Goal: Information Seeking & Learning: Check status

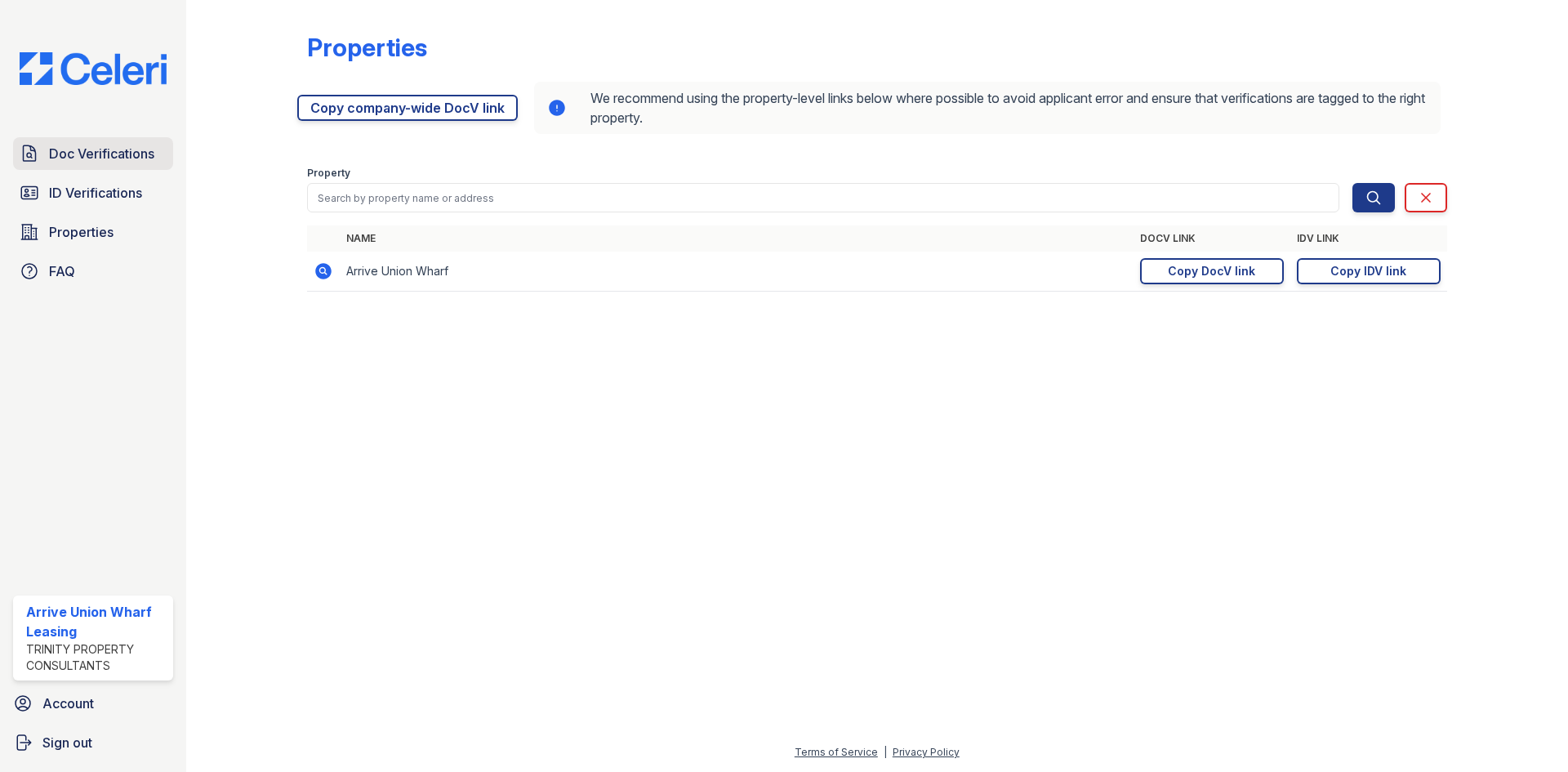
click at [93, 153] on span "Doc Verifications" at bounding box center [101, 154] width 105 height 20
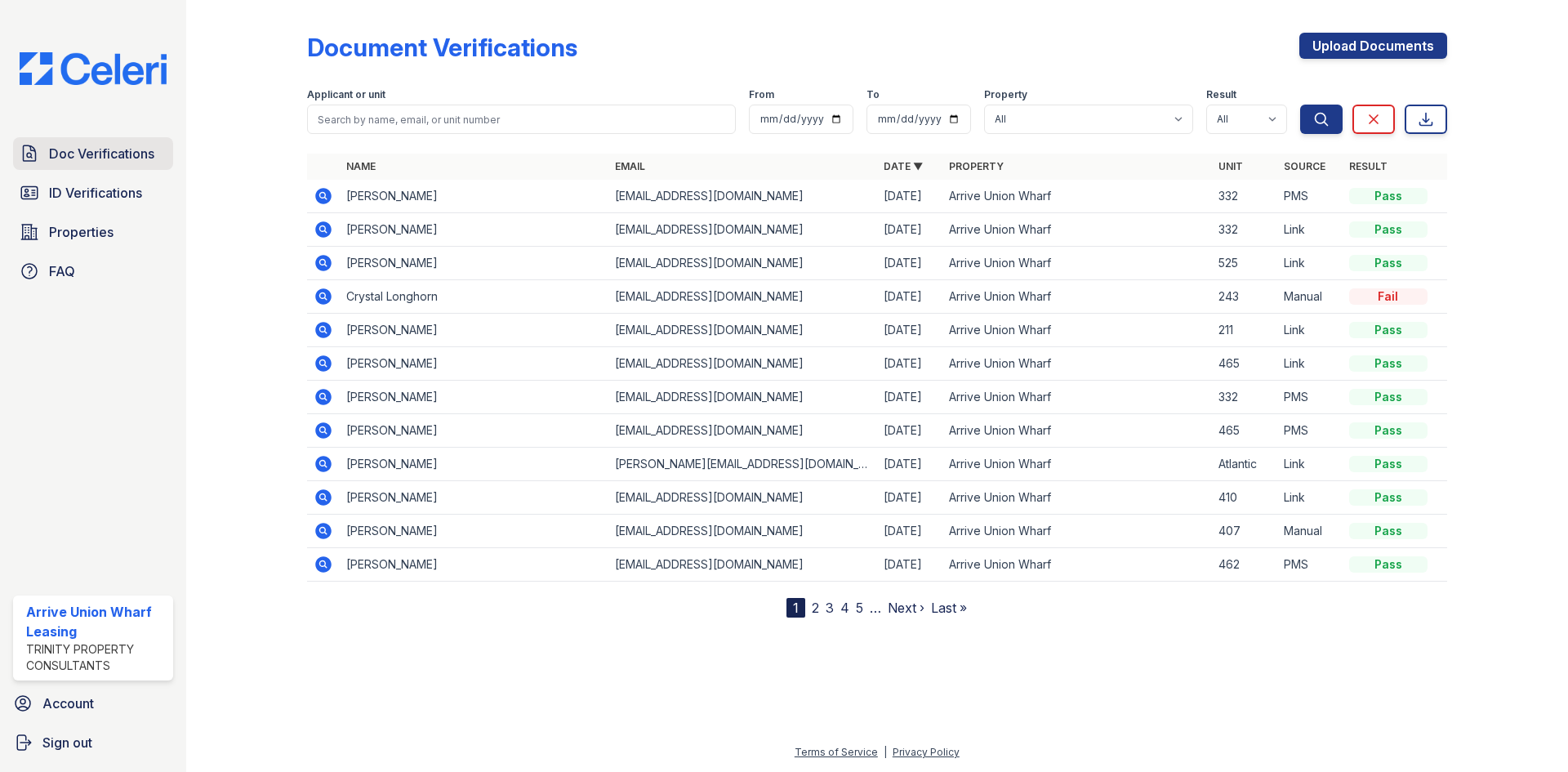
click at [94, 153] on span "Doc Verifications" at bounding box center [101, 154] width 105 height 20
click at [117, 190] on span "ID Verifications" at bounding box center [95, 193] width 94 height 20
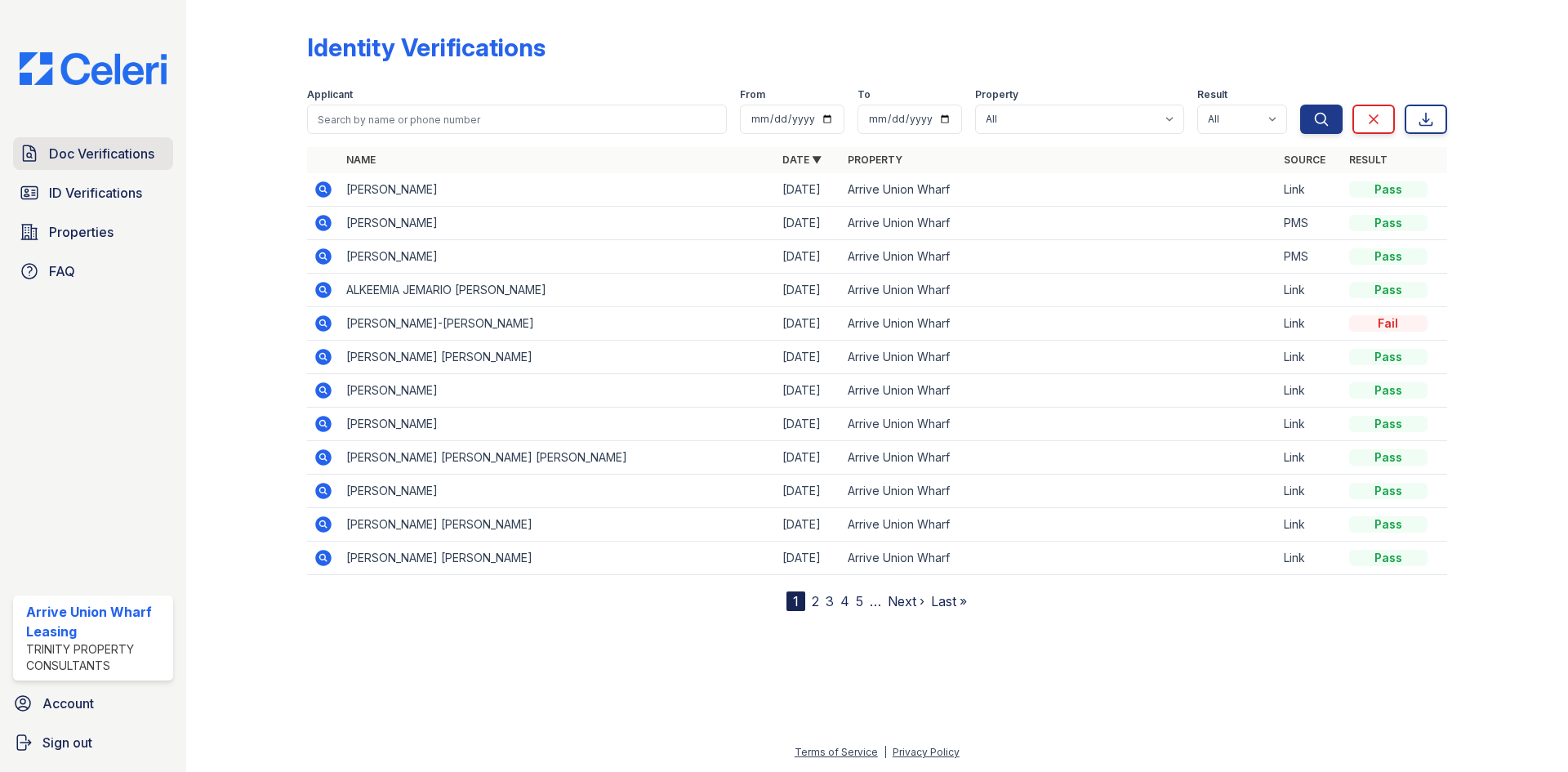
click at [107, 153] on span "Doc Verifications" at bounding box center [101, 154] width 105 height 20
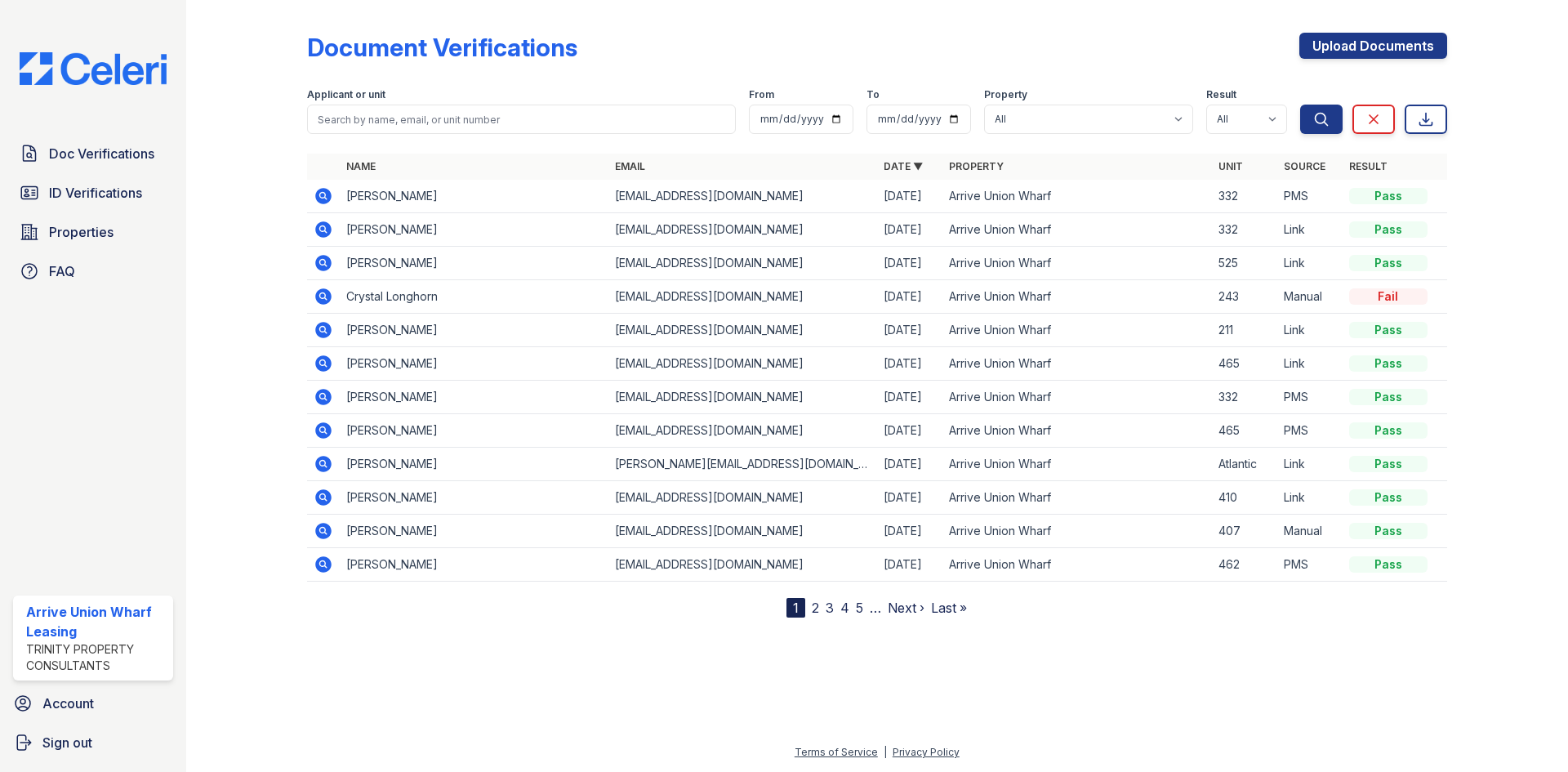
click at [324, 228] on icon at bounding box center [322, 228] width 4 height 4
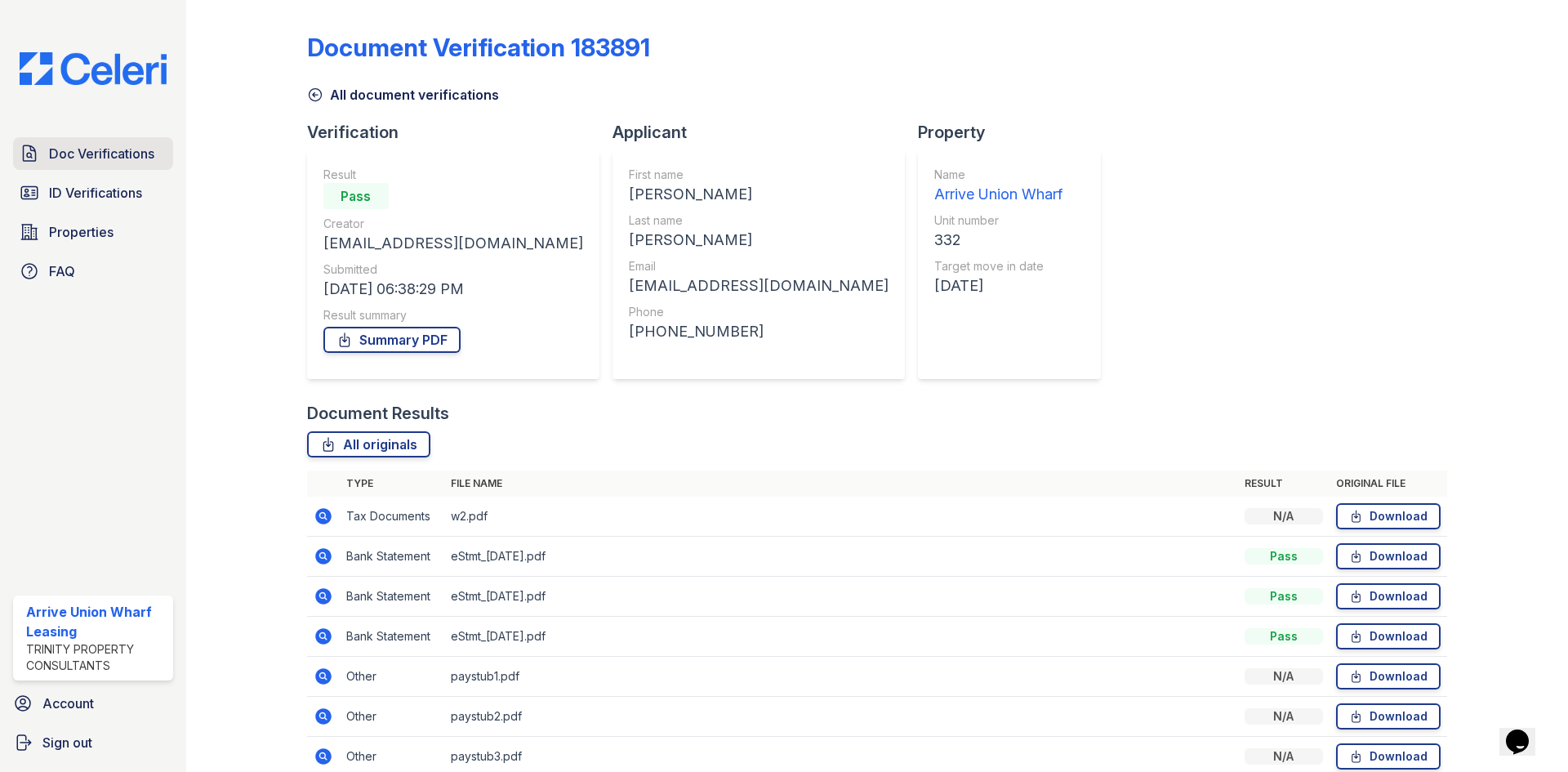
click at [80, 163] on span "Doc Verifications" at bounding box center [101, 154] width 105 height 20
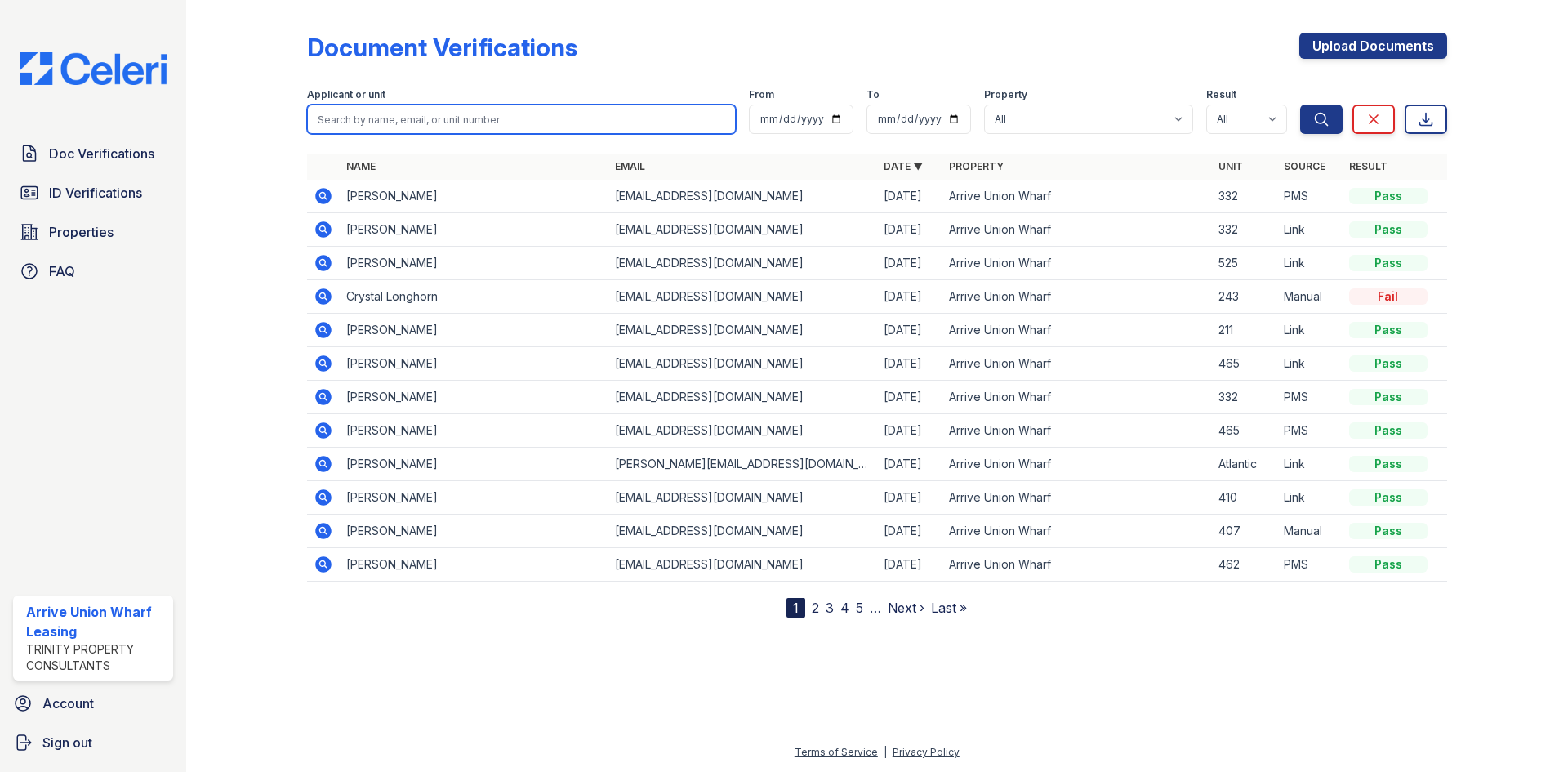
click at [430, 122] on input "search" at bounding box center [521, 119] width 429 height 30
type input "adler"
click at [1300, 105] on button "Search" at bounding box center [1321, 119] width 43 height 30
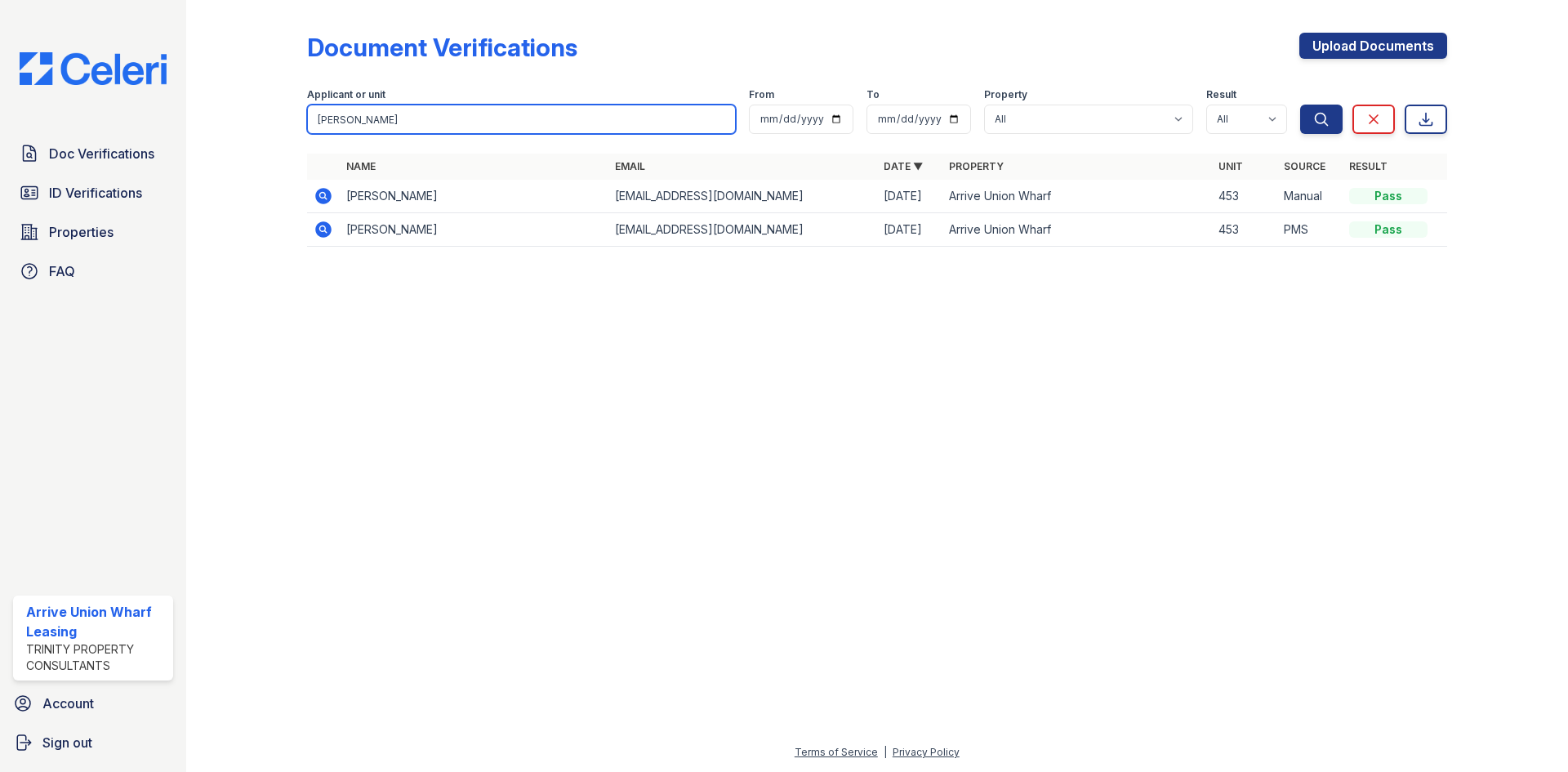
drag, startPoint x: 387, startPoint y: 122, endPoint x: 94, endPoint y: 111, distance: 293.2
click at [96, 111] on div "Doc Verifications ID Verifications Properties FAQ Arrive Union Wharf Leasing Tr…" at bounding box center [784, 386] width 1568 height 772
type input "pitts"
click at [1300, 105] on button "Search" at bounding box center [1321, 119] width 43 height 30
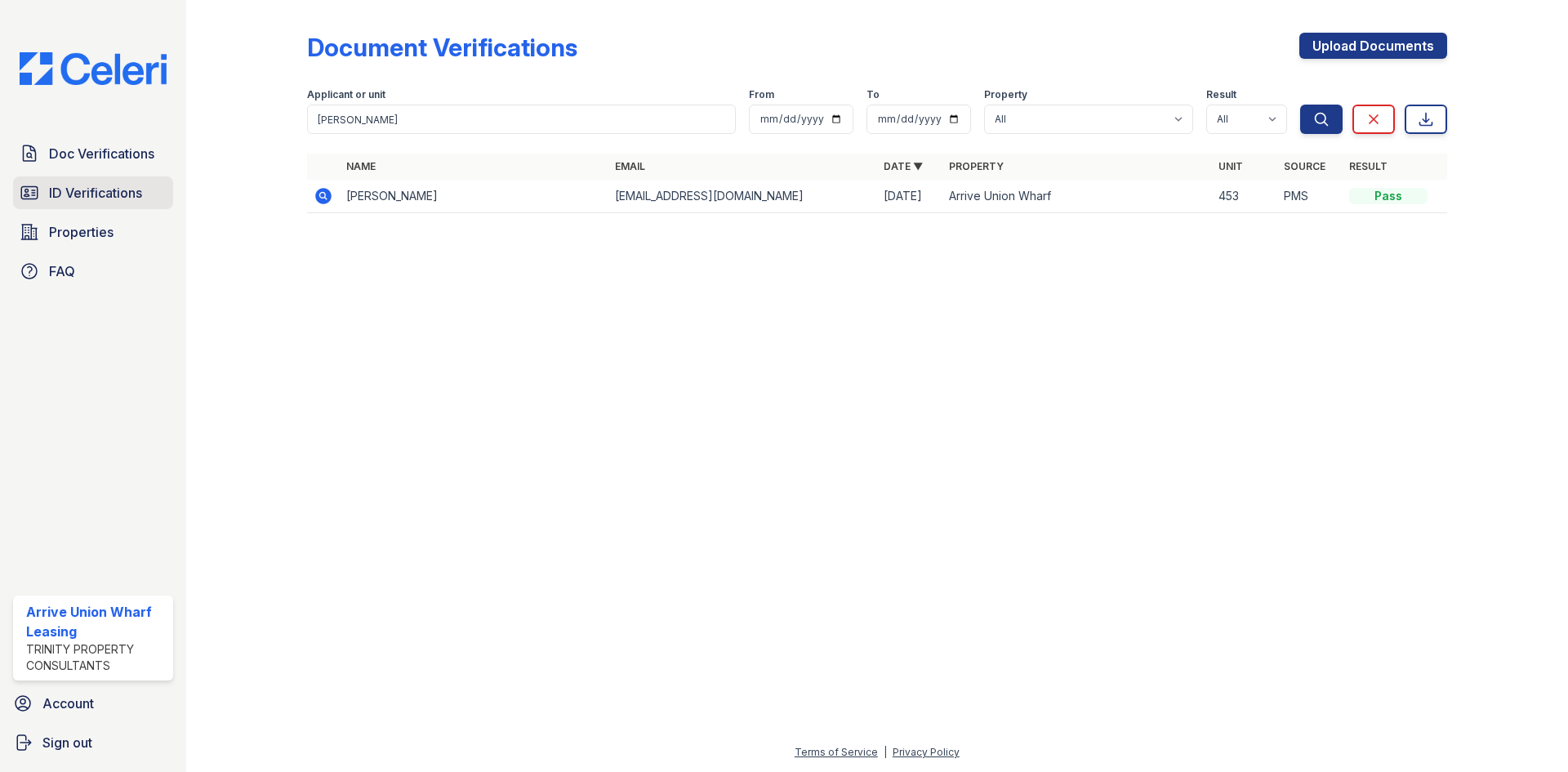
click at [85, 200] on span "ID Verifications" at bounding box center [95, 193] width 94 height 20
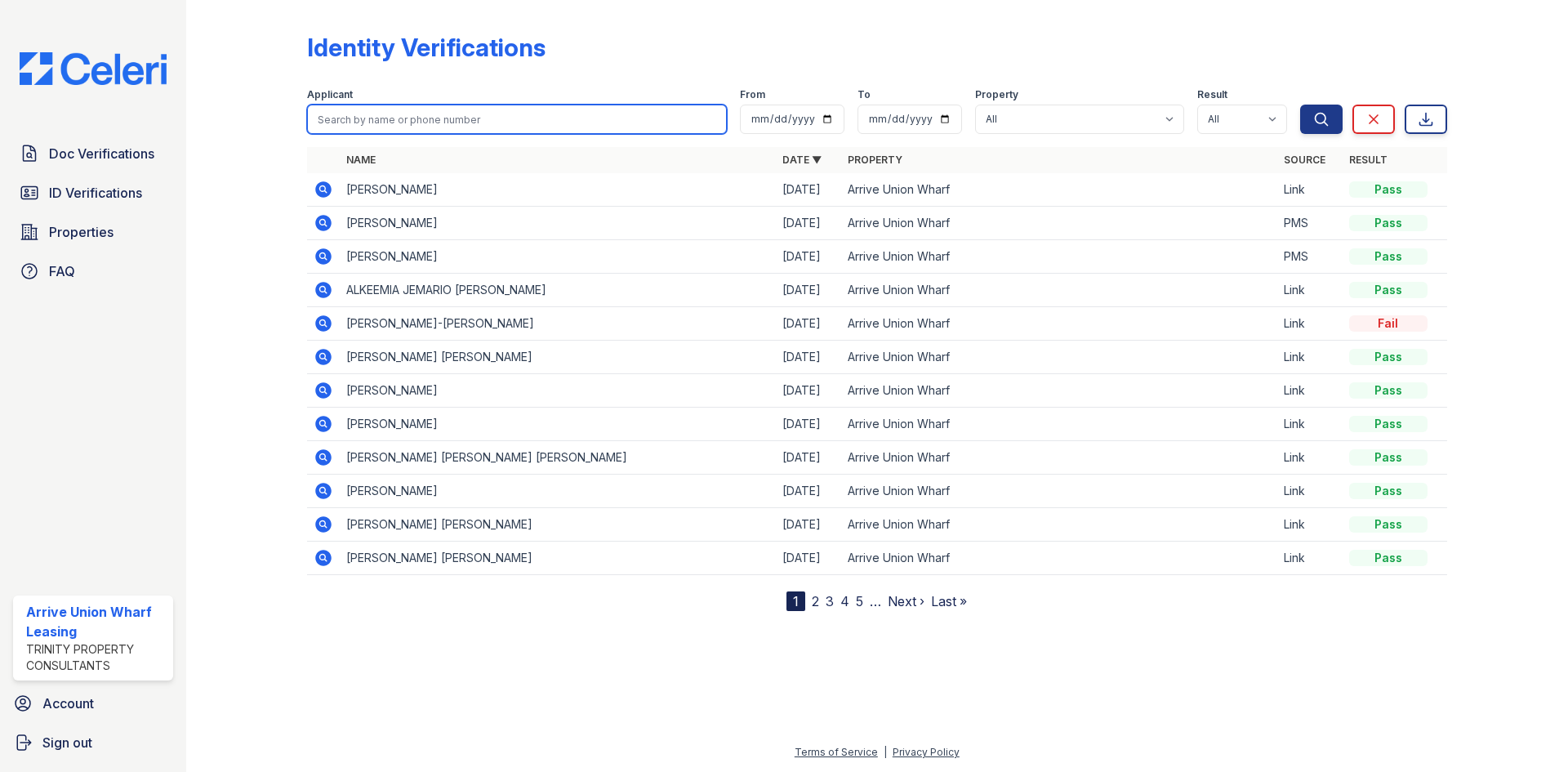
click at [358, 115] on input "search" at bounding box center [517, 119] width 420 height 30
type input "pitts"
click at [1300, 105] on button "Search" at bounding box center [1321, 119] width 43 height 30
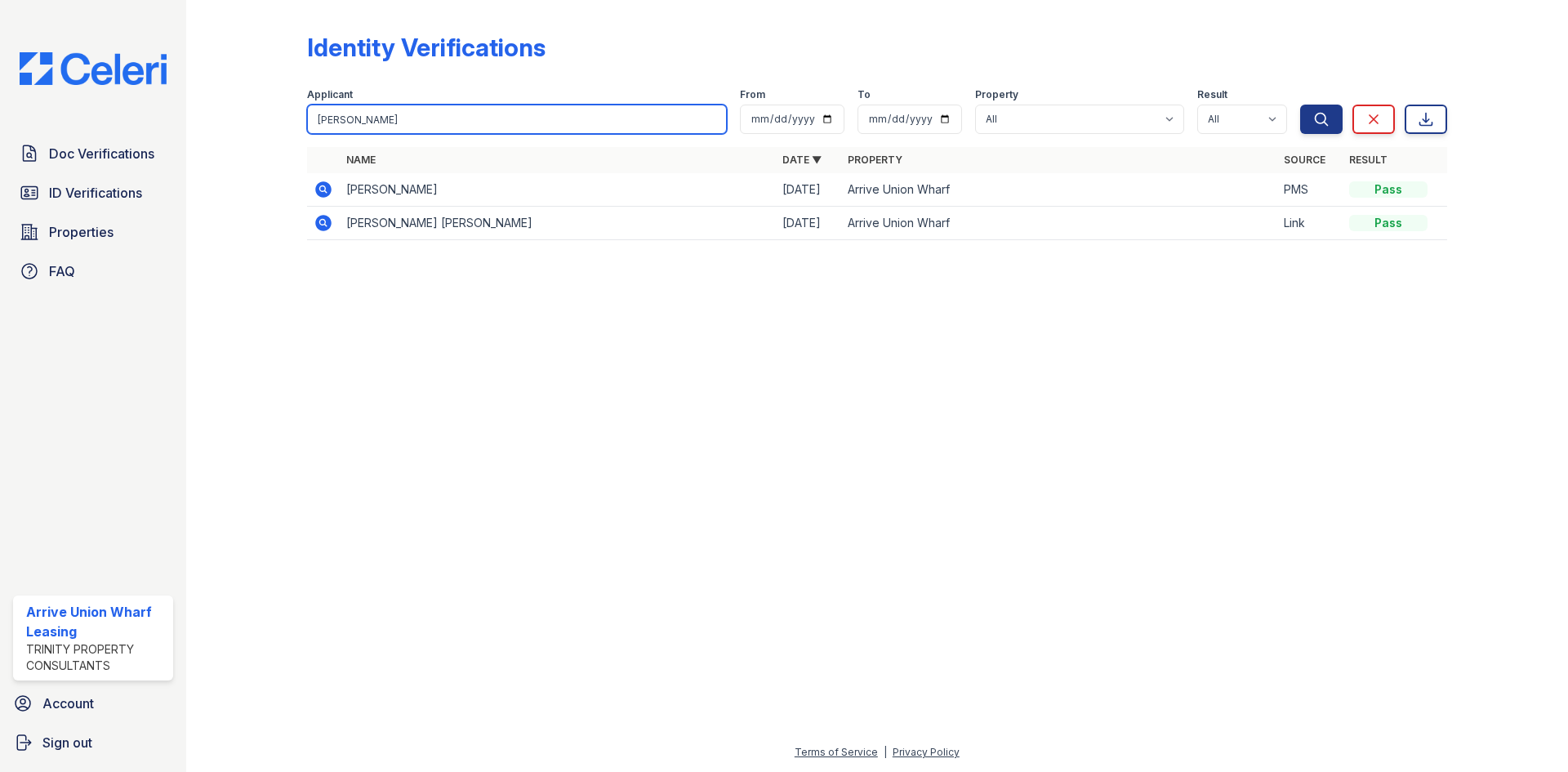
click at [173, 98] on div "Doc Verifications ID Verifications Properties FAQ Arrive Union Wharf Leasing Tr…" at bounding box center [784, 386] width 1568 height 772
type input "adler"
click at [1300, 105] on button "Search" at bounding box center [1321, 119] width 43 height 30
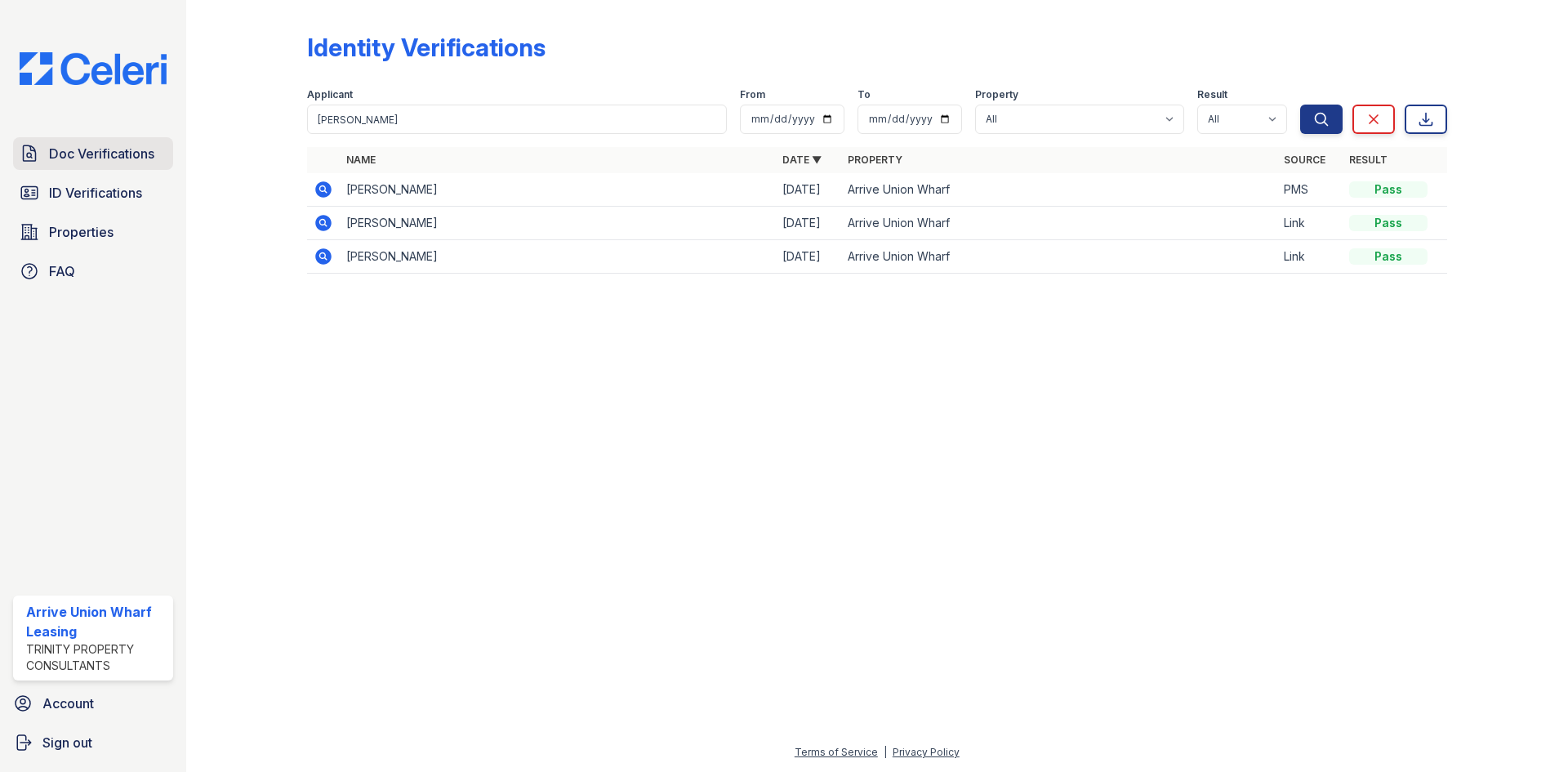
click at [111, 153] on span "Doc Verifications" at bounding box center [101, 154] width 105 height 20
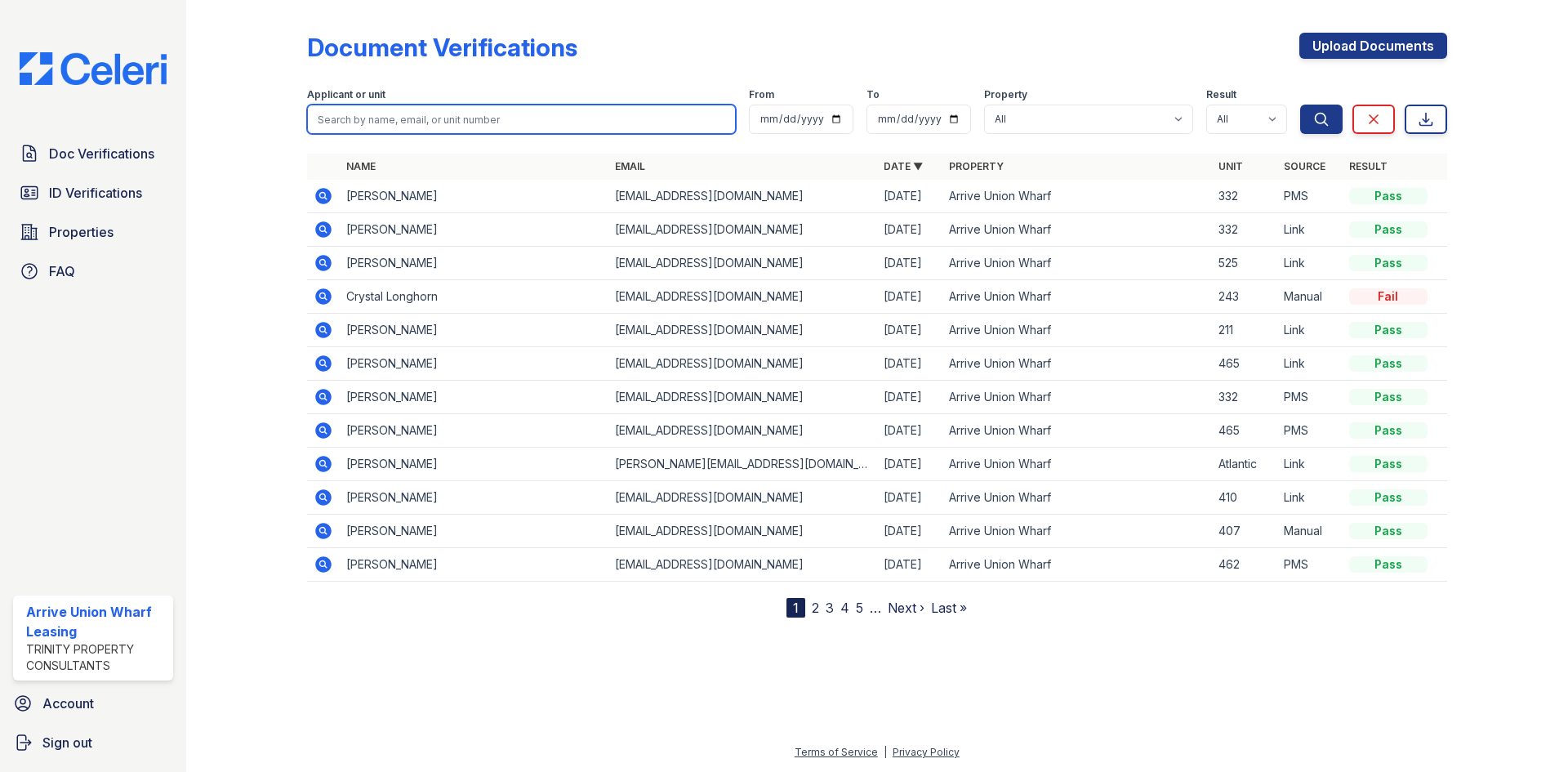
click at [426, 133] on input "search" at bounding box center [521, 119] width 429 height 30
type input "adler"
click at [1300, 105] on button "Search" at bounding box center [1321, 119] width 43 height 30
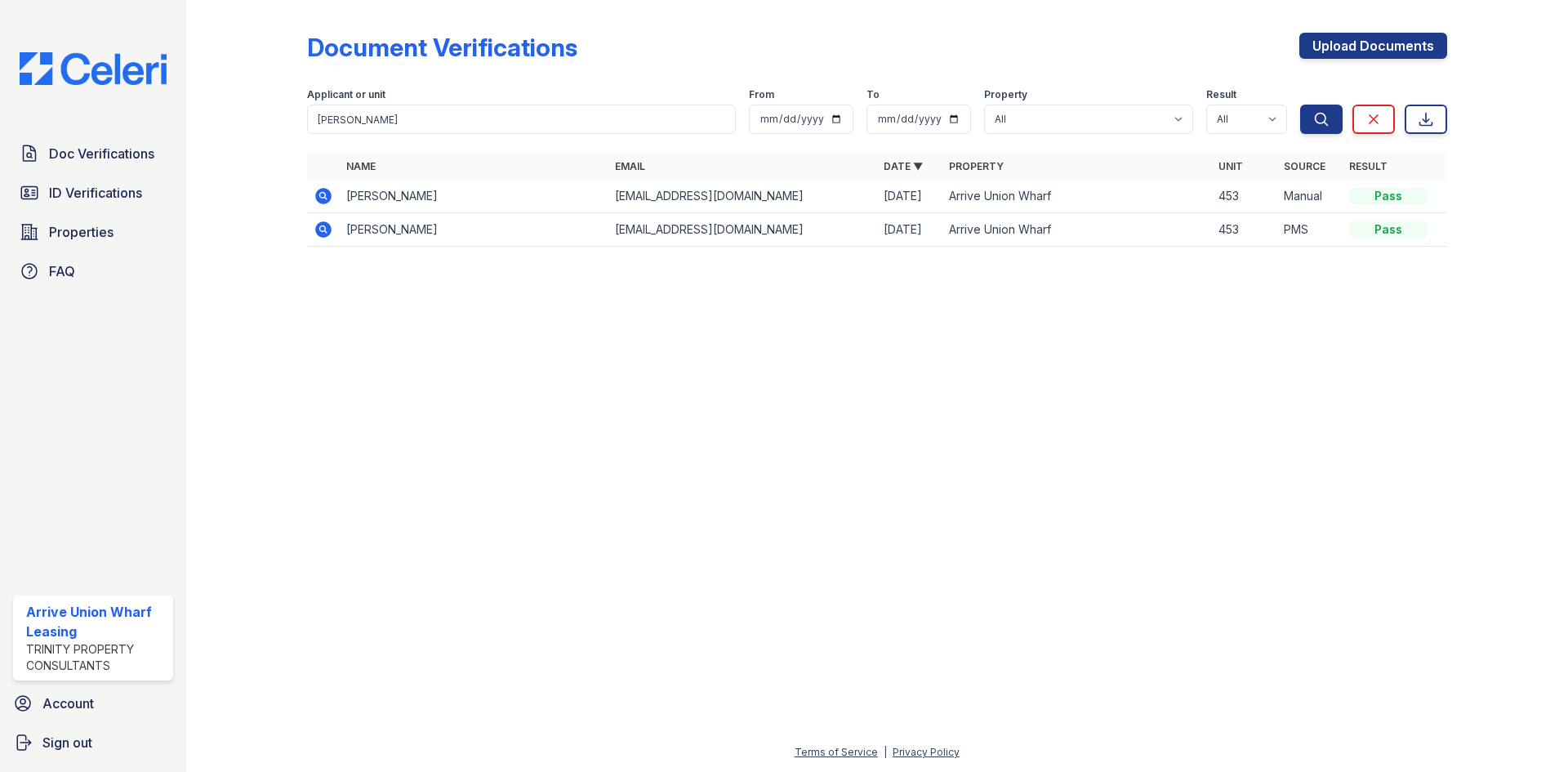
click at [323, 200] on icon at bounding box center [323, 196] width 16 height 16
click at [317, 231] on icon at bounding box center [323, 229] width 16 height 16
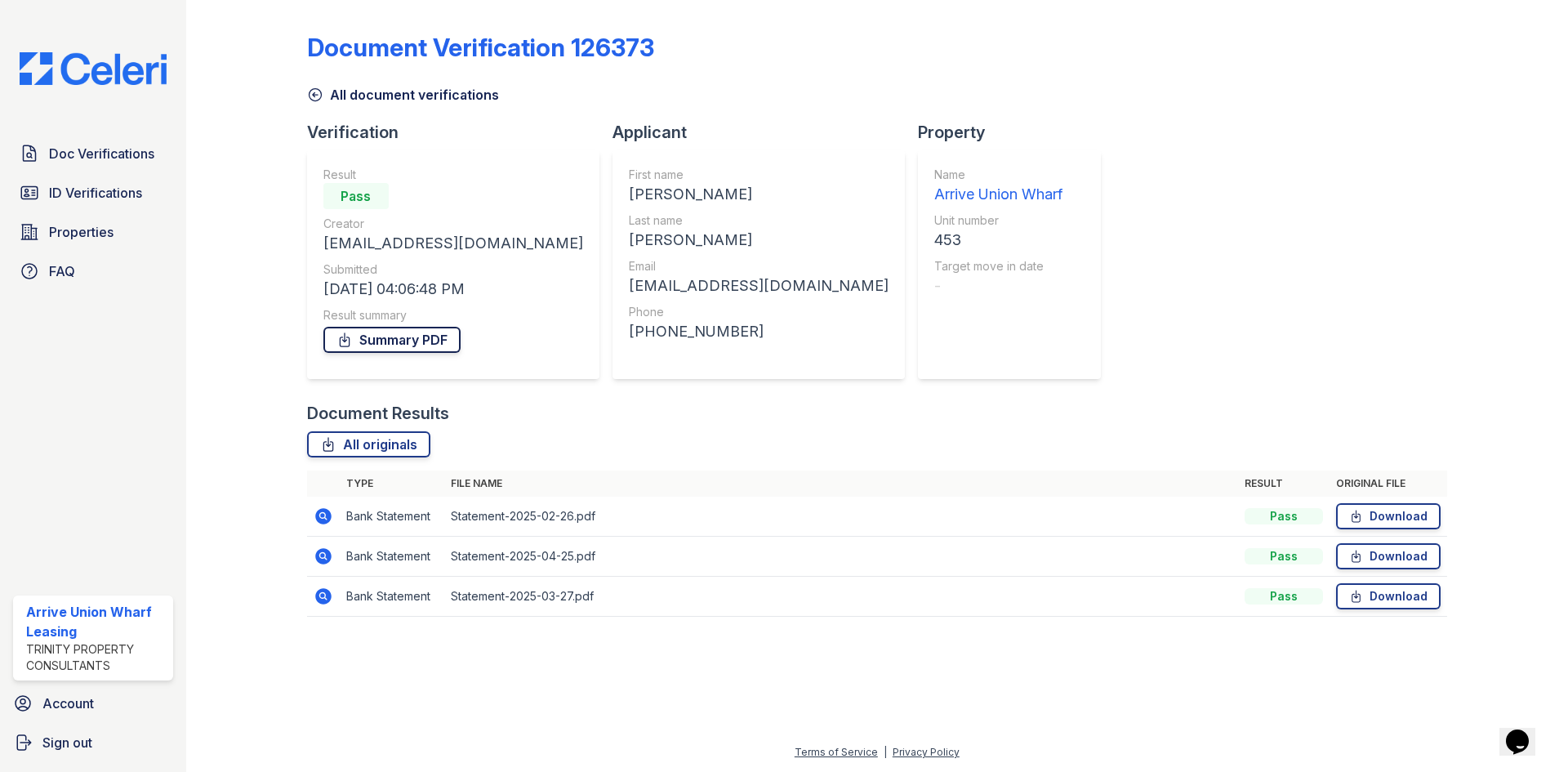
click at [402, 348] on link "Summary PDF" at bounding box center [392, 339] width 137 height 26
click at [71, 184] on span "ID Verifications" at bounding box center [95, 193] width 94 height 20
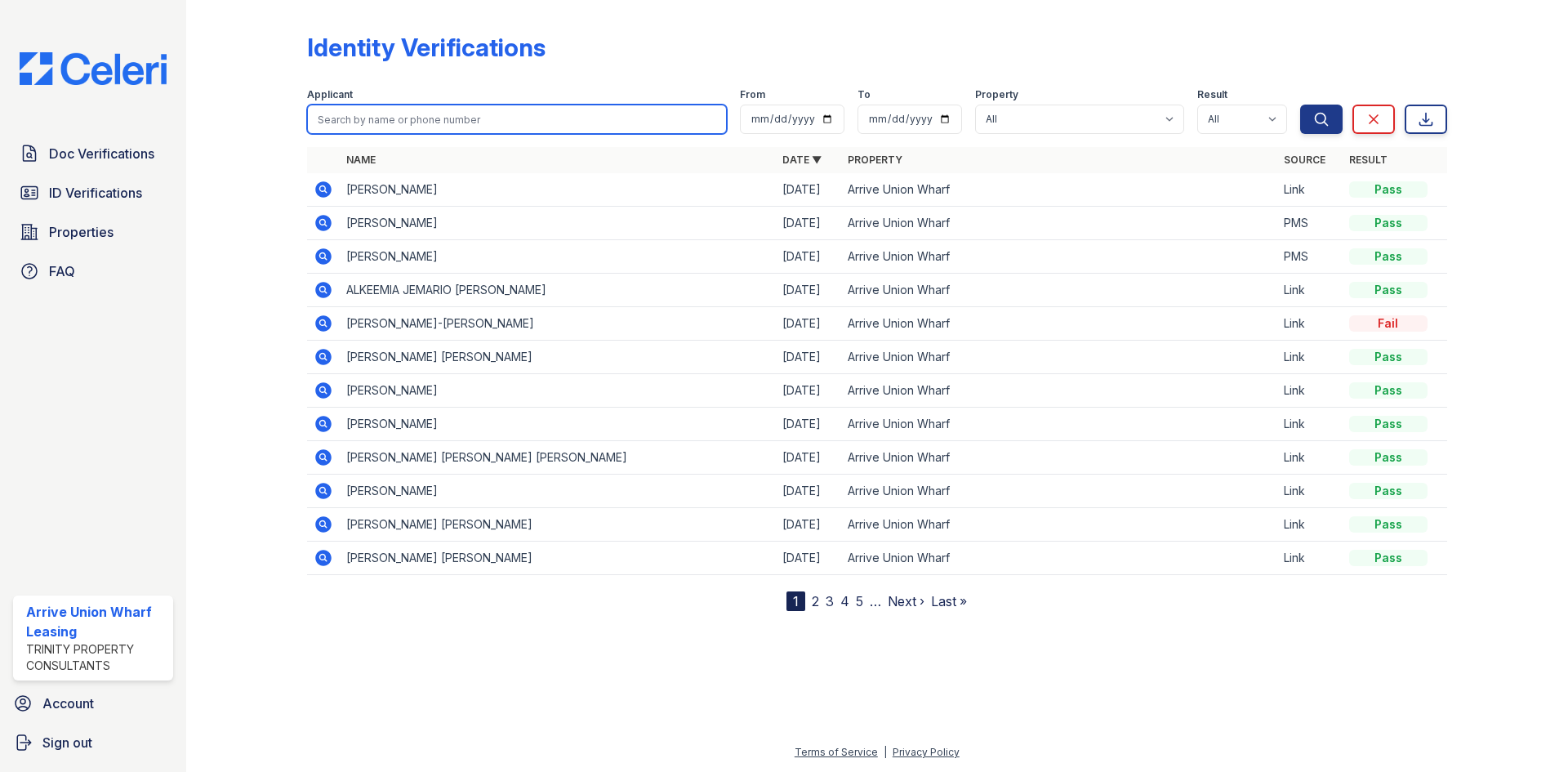
click at [406, 111] on input "search" at bounding box center [517, 119] width 420 height 30
click at [509, 118] on input "[PERSON_NAME]" at bounding box center [517, 119] width 420 height 30
click at [648, 126] on input "[PERSON_NAME]" at bounding box center [517, 119] width 420 height 30
type input "adler"
click at [1300, 105] on button "Search" at bounding box center [1321, 119] width 43 height 30
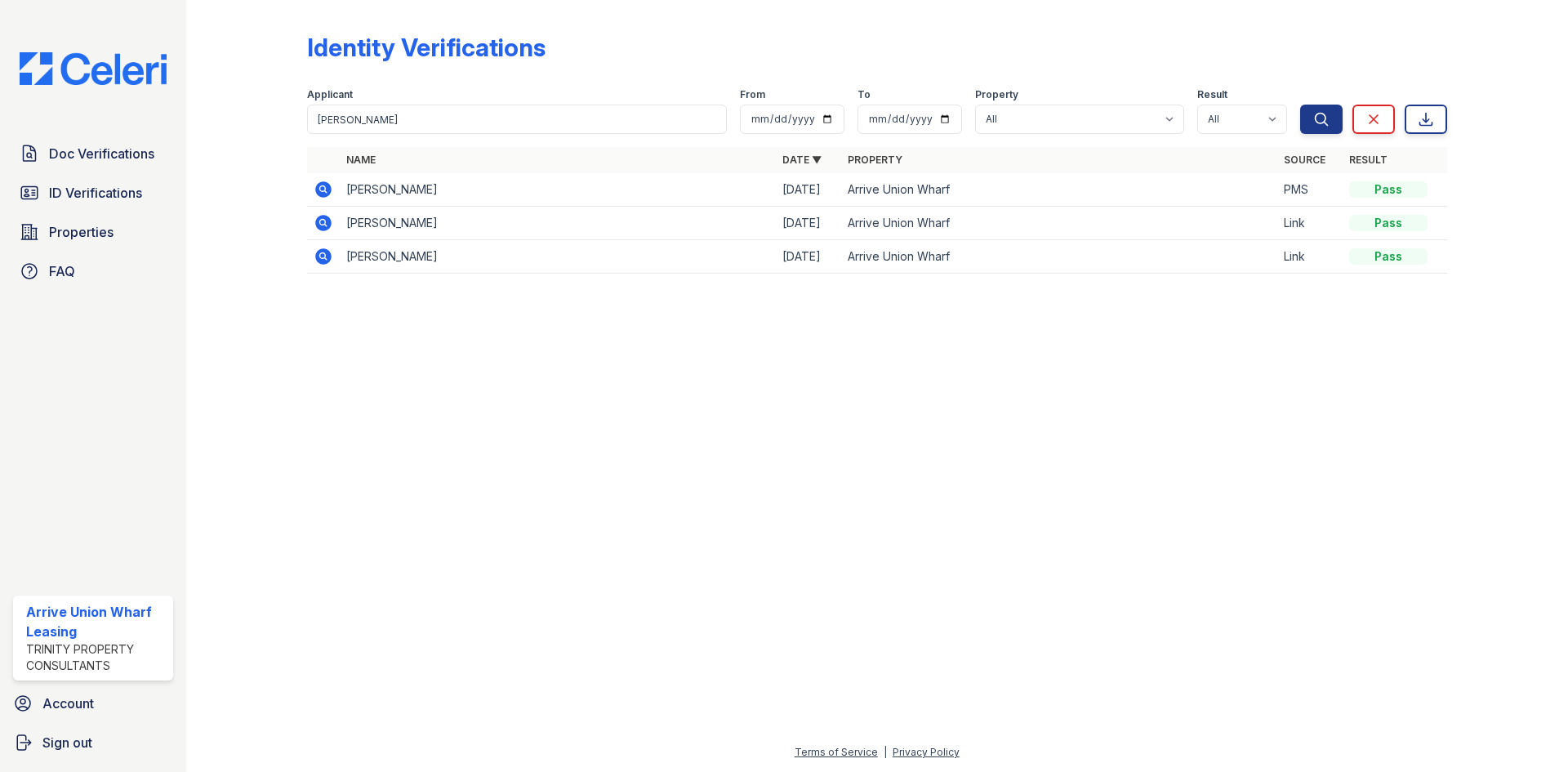
click at [322, 190] on icon at bounding box center [324, 189] width 20 height 20
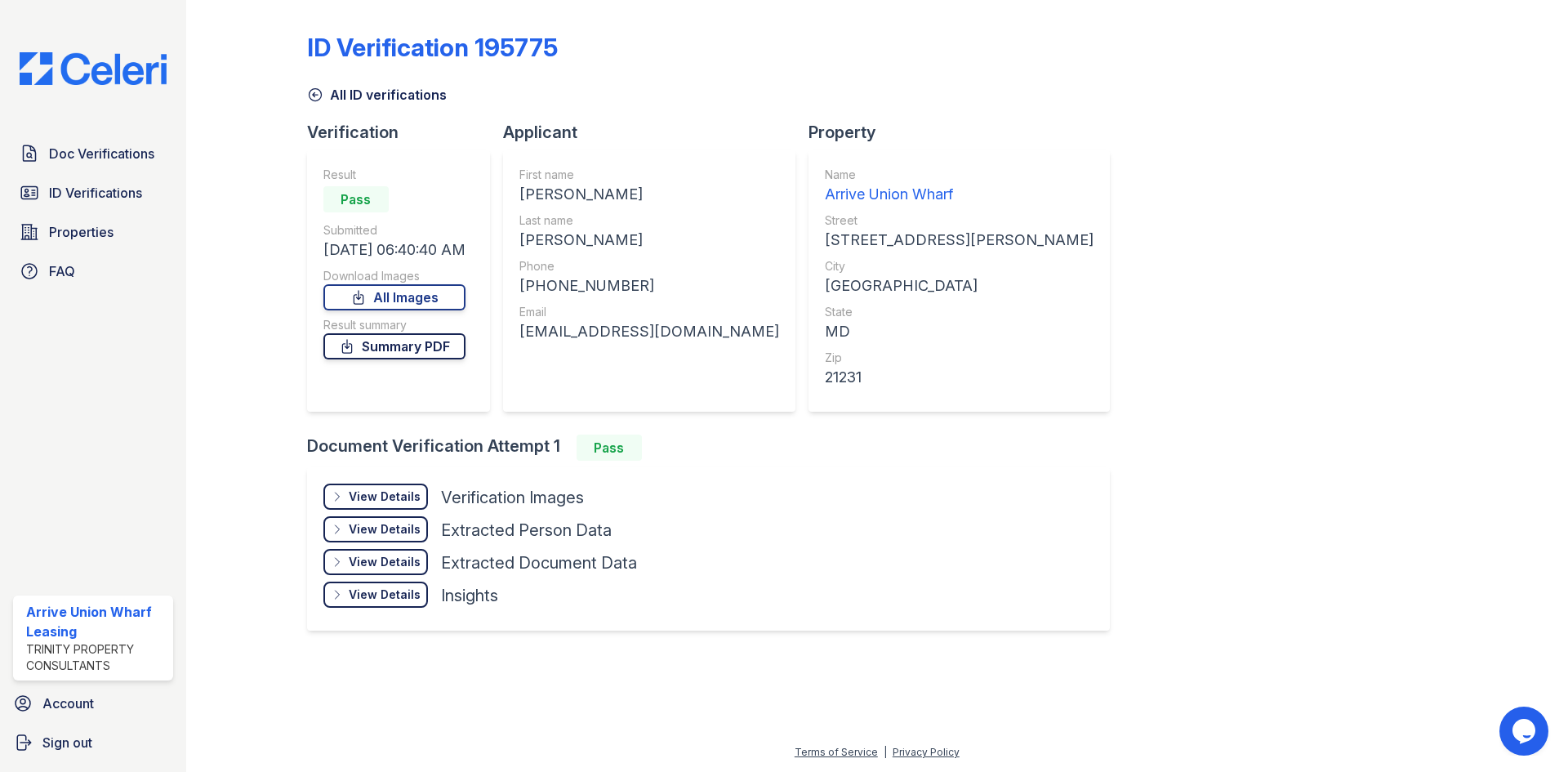
click at [420, 348] on link "Summary PDF" at bounding box center [394, 345] width 142 height 26
click at [88, 165] on link "Doc Verifications" at bounding box center [94, 154] width 160 height 32
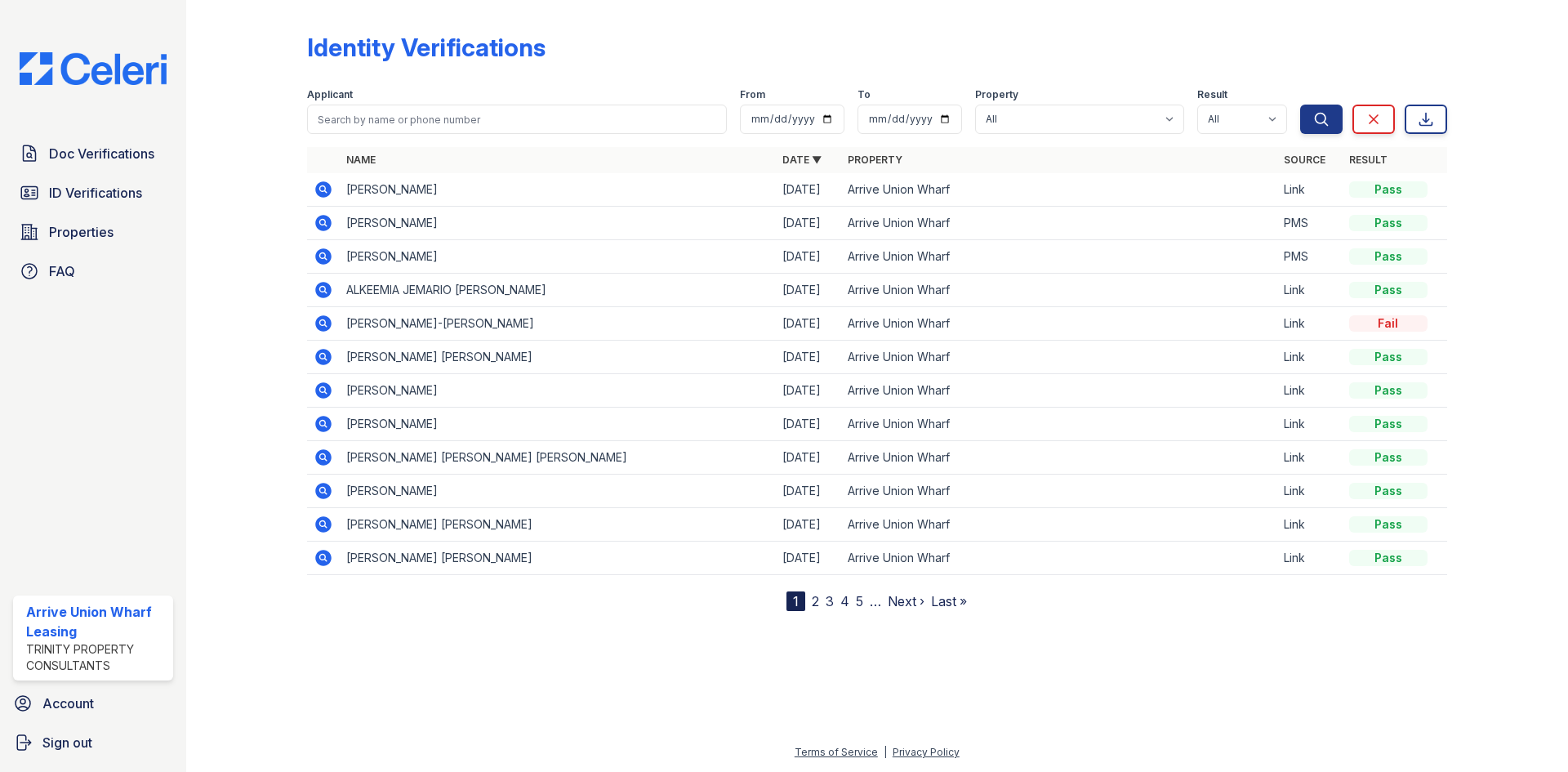
click at [96, 156] on span "Doc Verifications" at bounding box center [101, 154] width 105 height 20
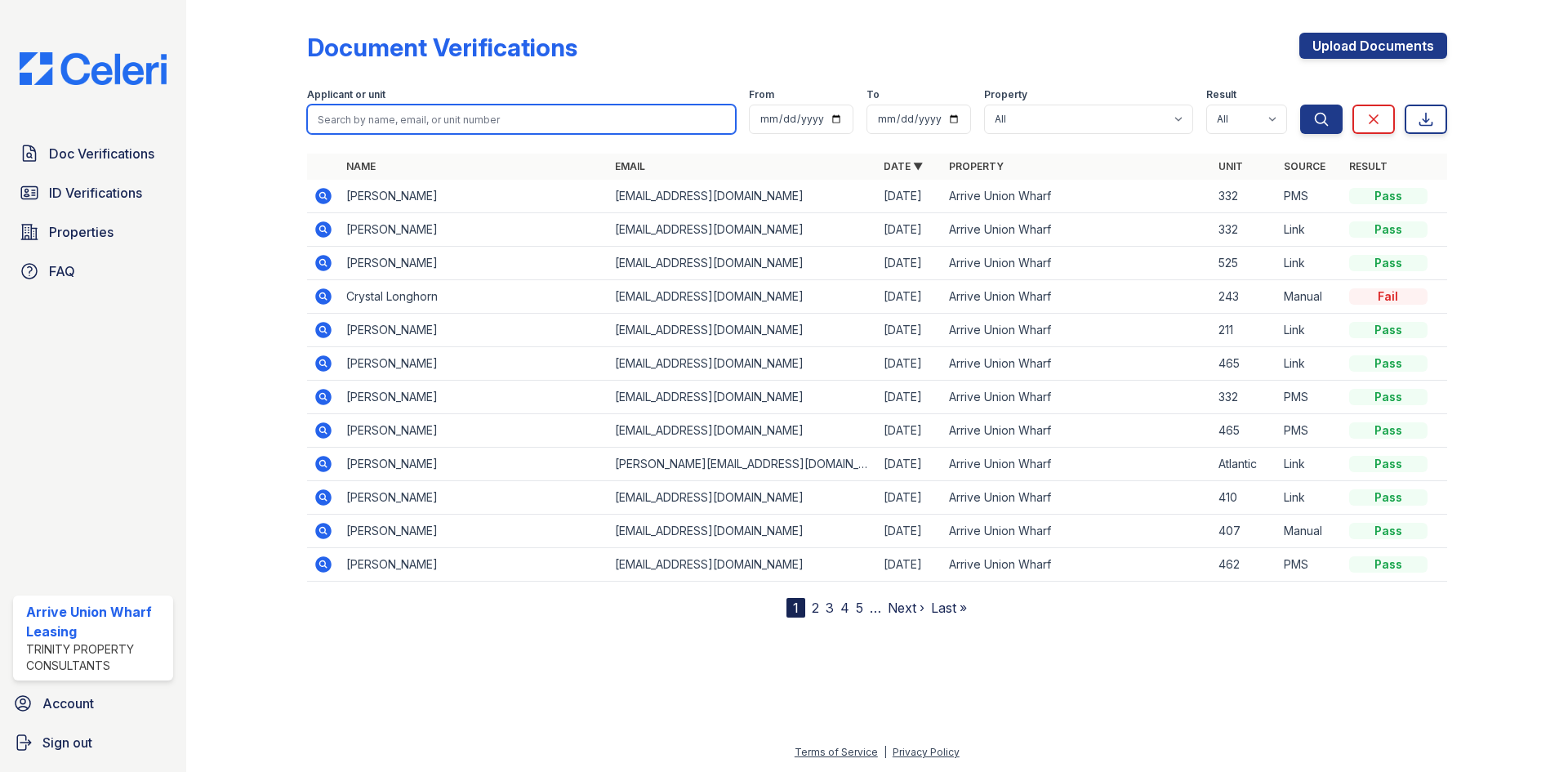
click at [456, 114] on input "search" at bounding box center [521, 119] width 429 height 30
type input "knight"
click at [1300, 105] on button "Search" at bounding box center [1321, 119] width 43 height 30
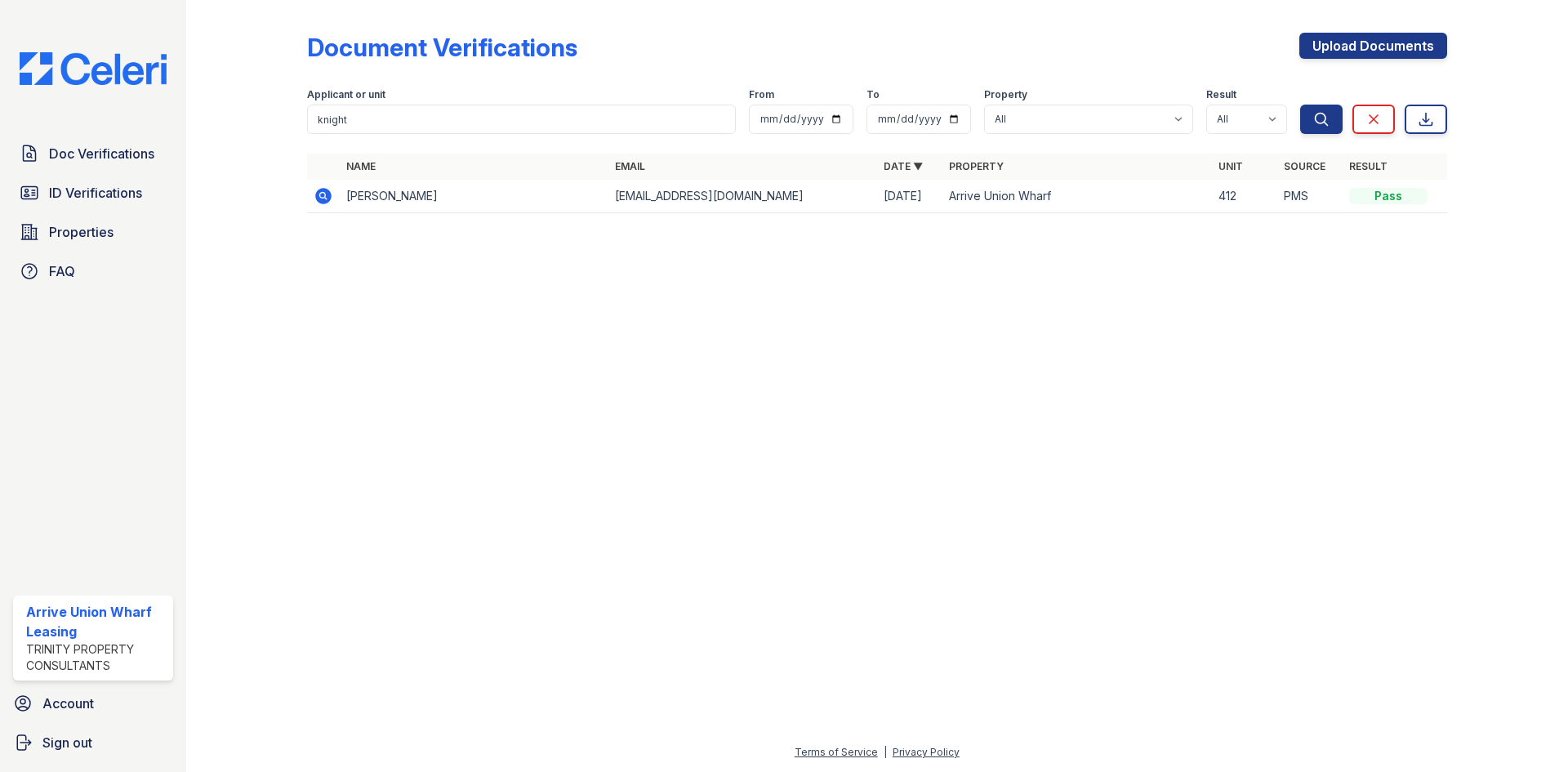
click at [329, 202] on icon at bounding box center [324, 196] width 20 height 20
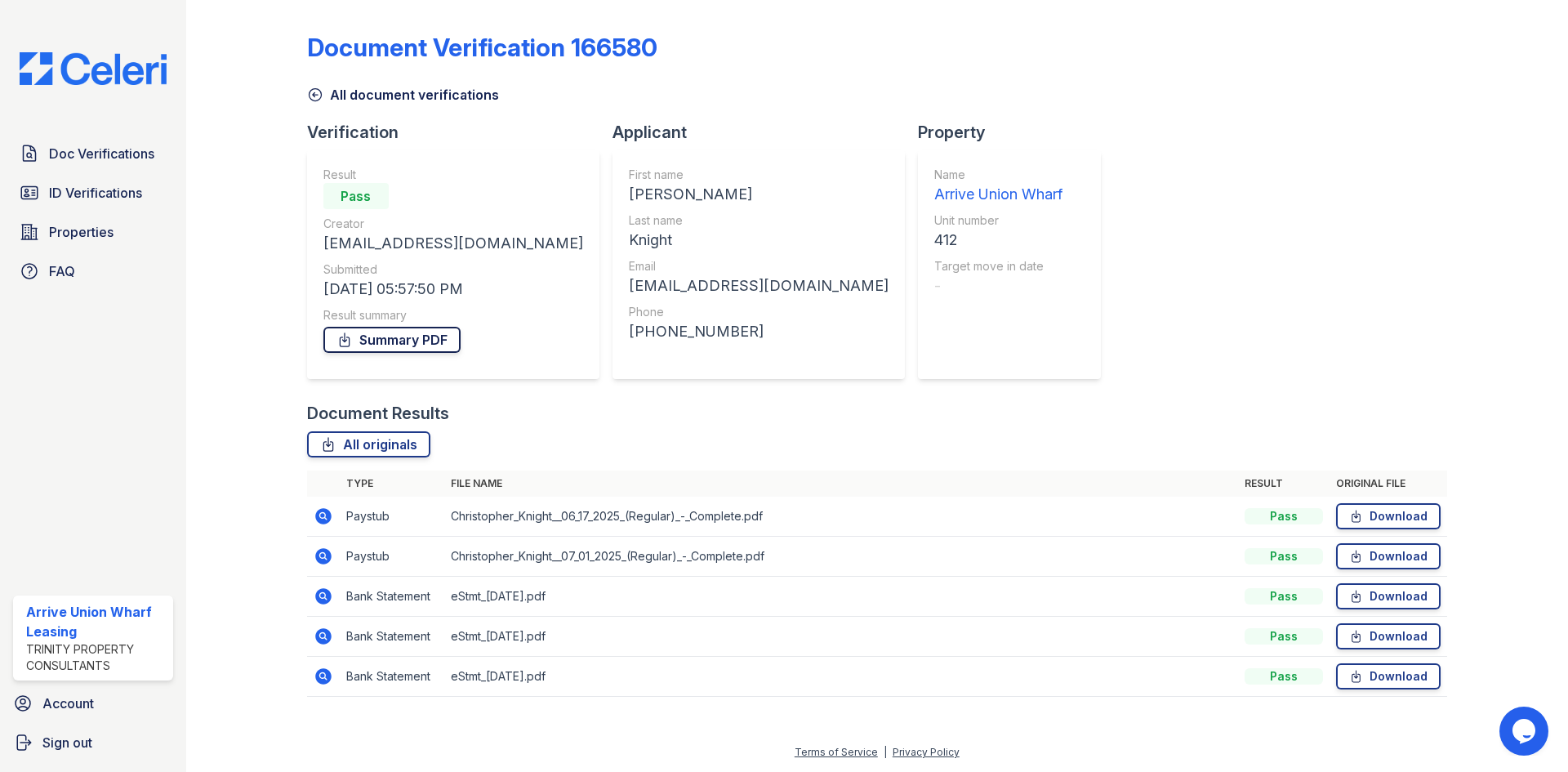
click at [406, 340] on link "Summary PDF" at bounding box center [392, 339] width 137 height 26
click at [75, 155] on span "Doc Verifications" at bounding box center [101, 154] width 105 height 20
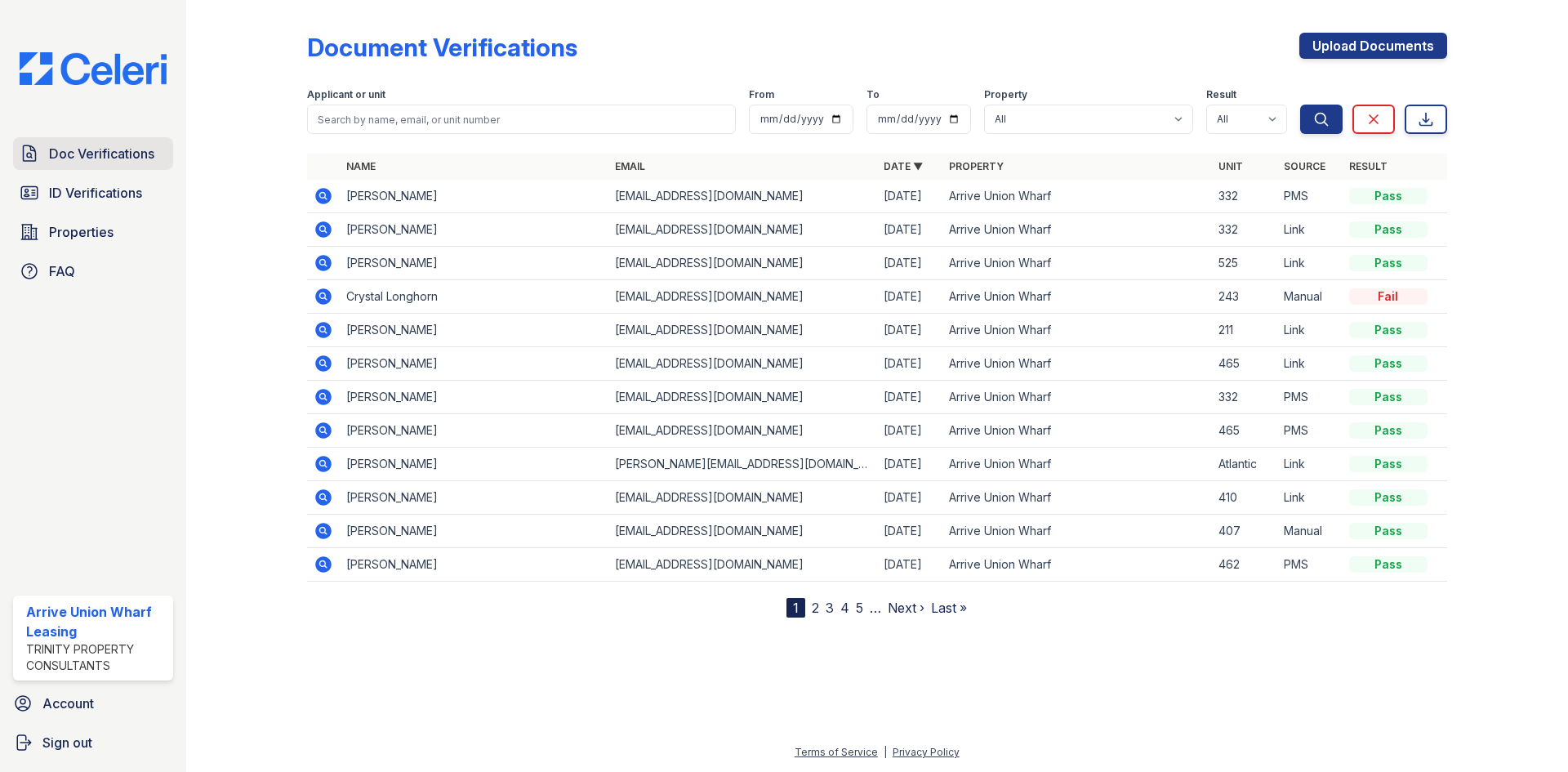
click at [82, 158] on span "Doc Verifications" at bounding box center [101, 154] width 105 height 20
drag, startPoint x: 75, startPoint y: 181, endPoint x: 89, endPoint y: 178, distance: 14.3
click at [75, 182] on link "ID Verifications" at bounding box center [94, 193] width 160 height 32
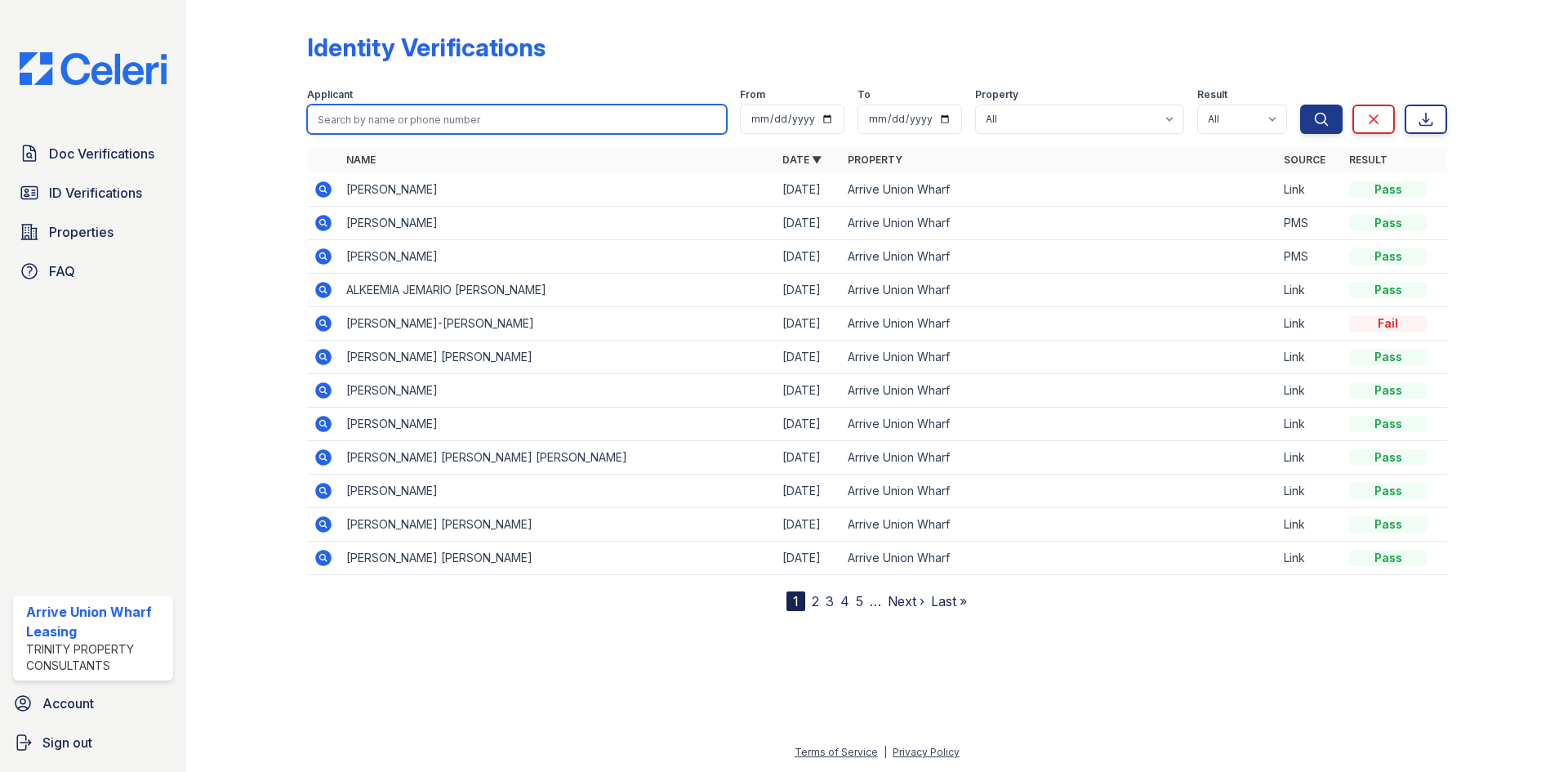
click at [380, 118] on input "search" at bounding box center [517, 119] width 420 height 30
type input "knight"
click at [1300, 105] on button "Search" at bounding box center [1321, 119] width 43 height 30
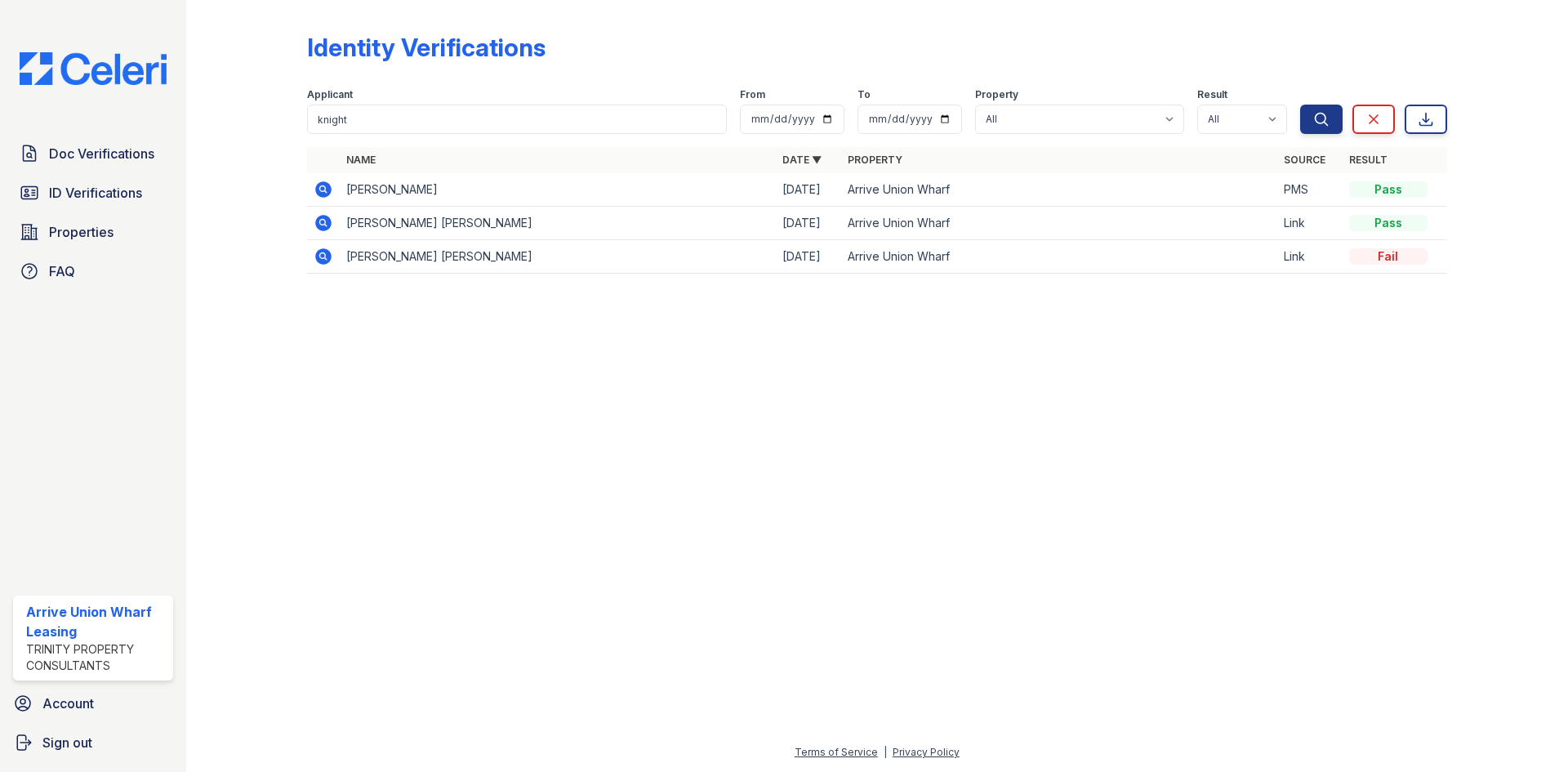
click at [329, 190] on icon at bounding box center [323, 189] width 16 height 16
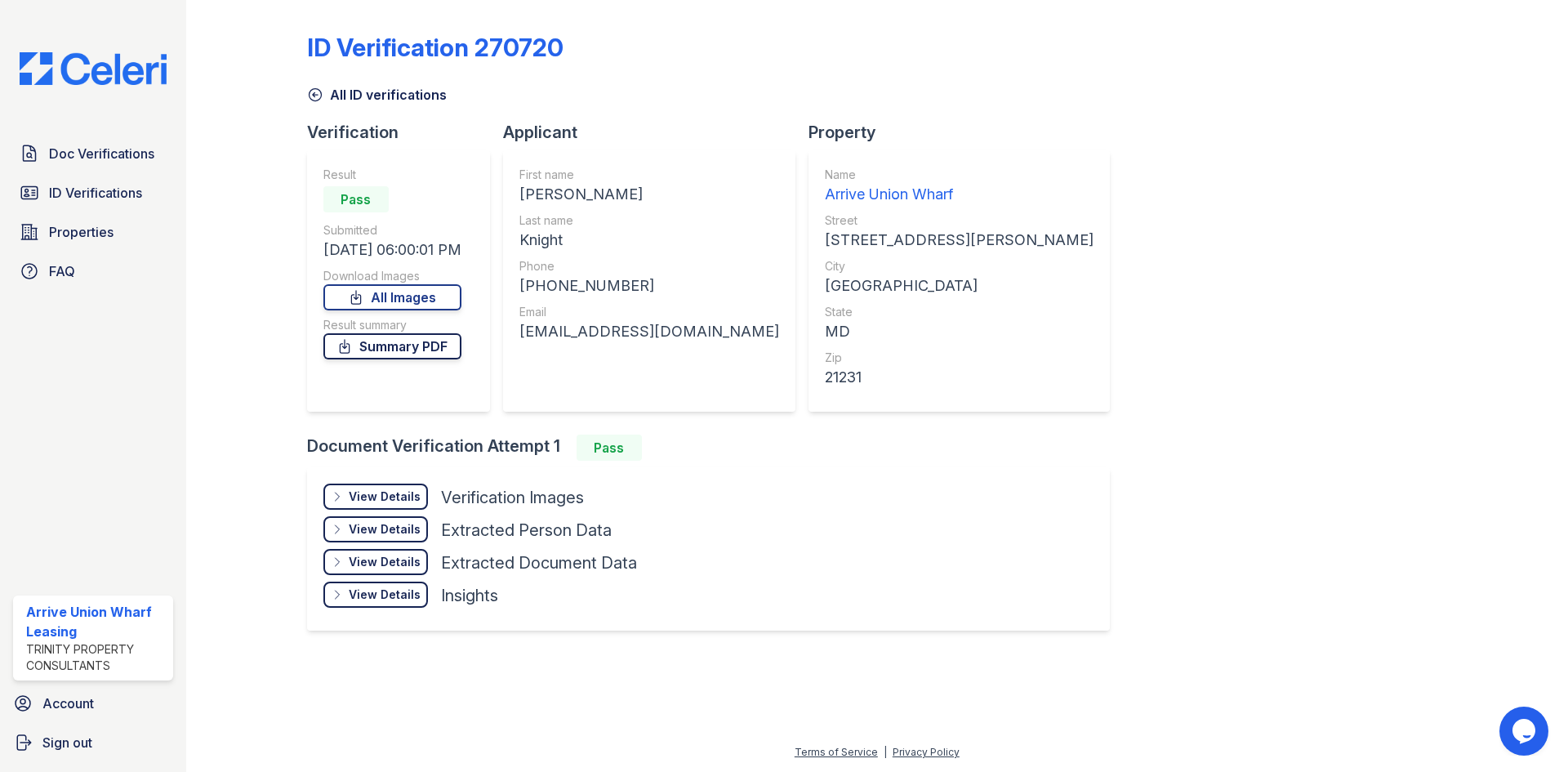
click at [414, 349] on link "Summary PDF" at bounding box center [392, 345] width 138 height 26
click at [110, 161] on span "Doc Verifications" at bounding box center [101, 154] width 105 height 20
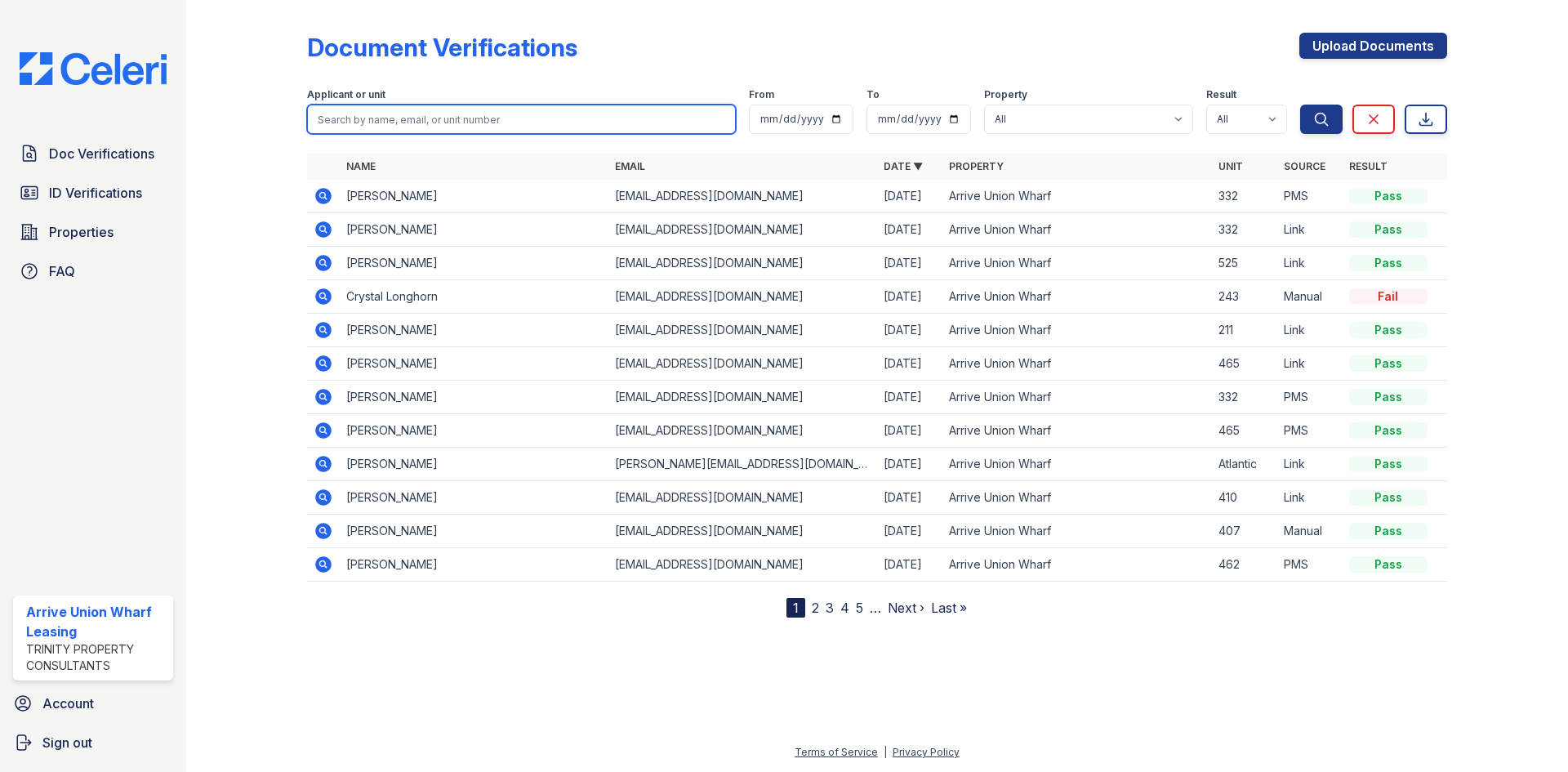
click at [442, 118] on input "search" at bounding box center [521, 119] width 429 height 30
type input "knight"
click at [1300, 105] on button "Search" at bounding box center [1321, 119] width 43 height 30
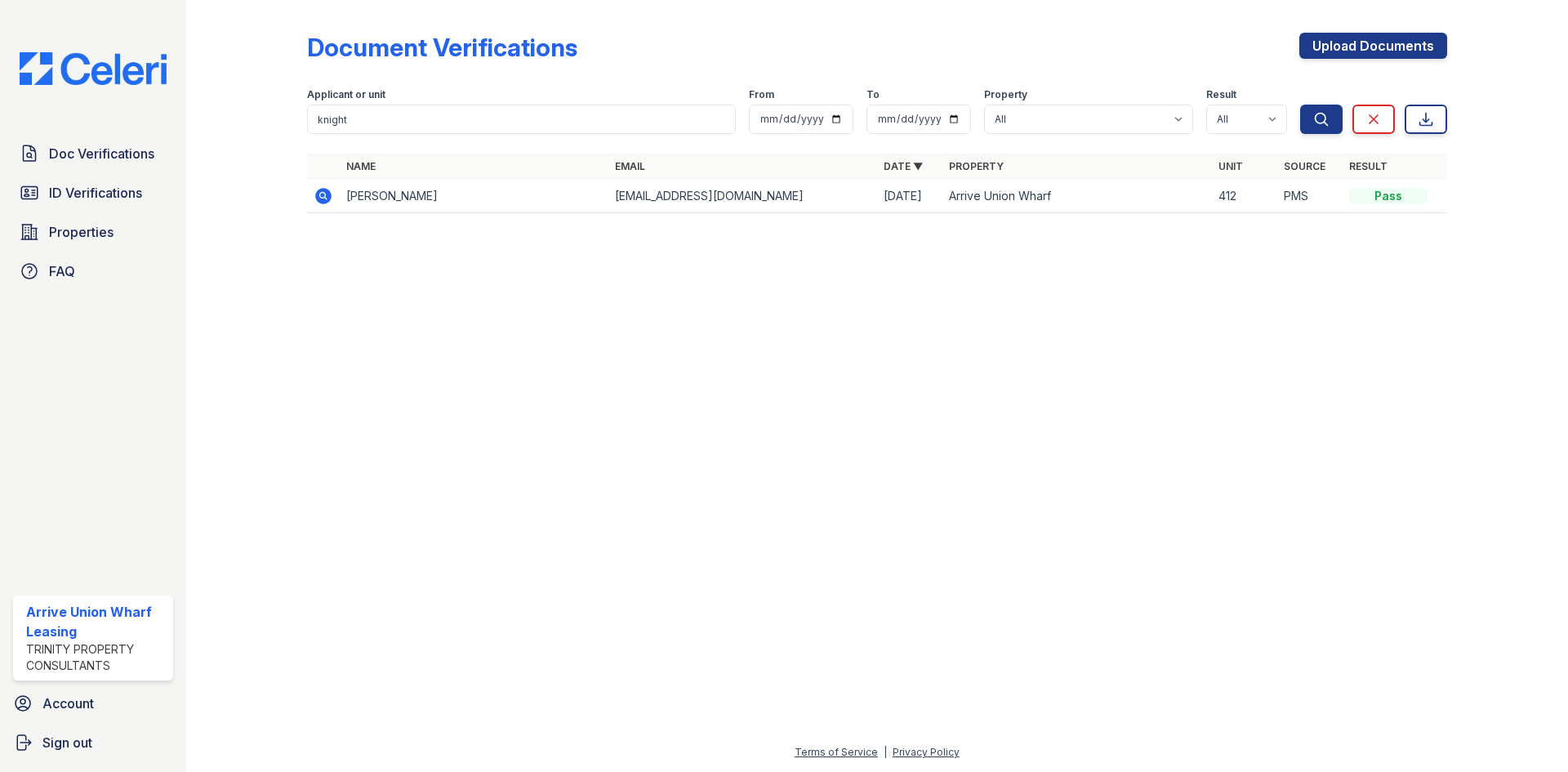
click at [321, 196] on icon at bounding box center [322, 195] width 4 height 4
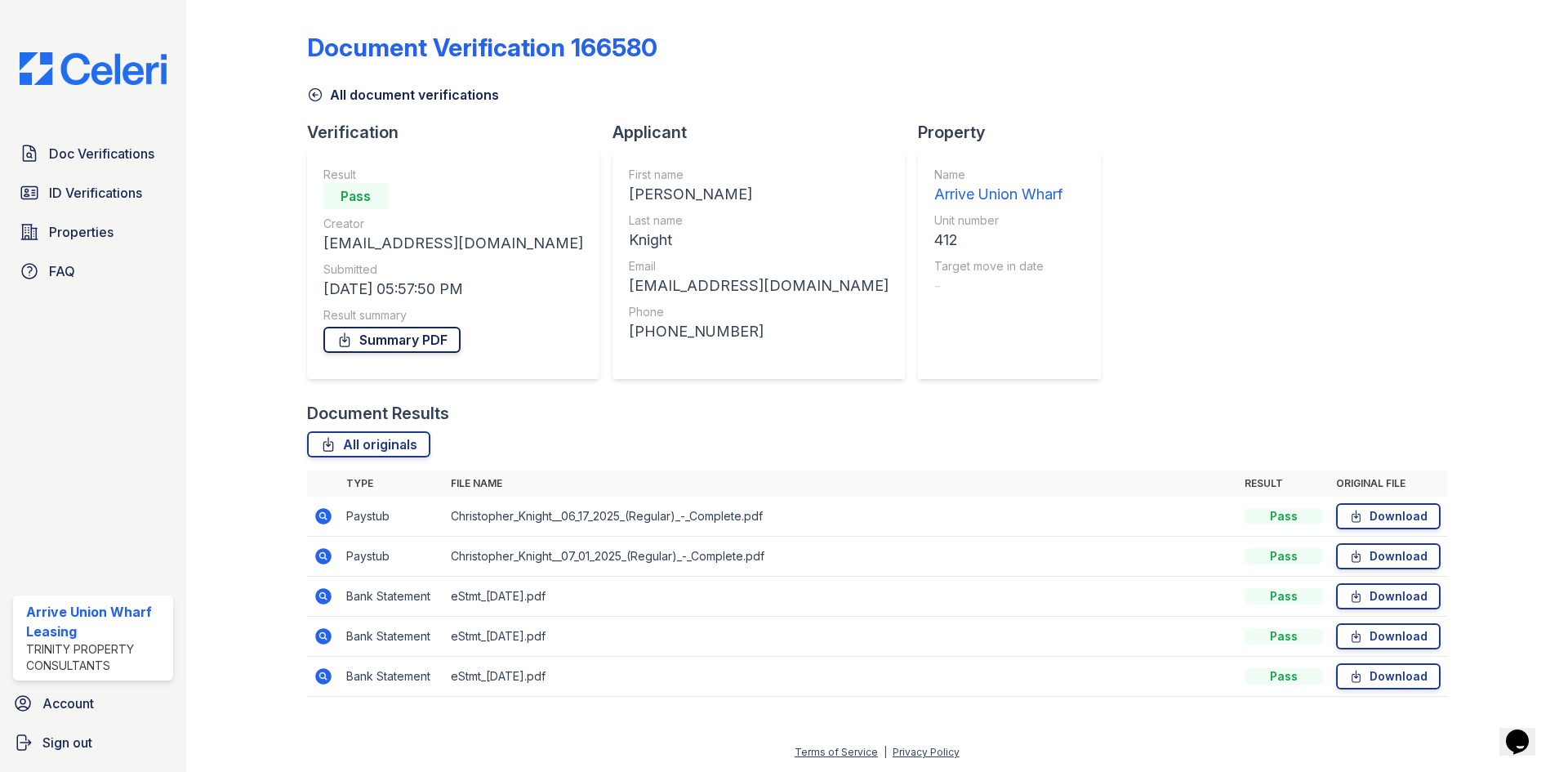
click at [388, 338] on link "Summary PDF" at bounding box center [392, 339] width 137 height 26
click at [383, 334] on link "Summary PDF" at bounding box center [392, 339] width 137 height 26
click at [115, 153] on span "Doc Verifications" at bounding box center [101, 154] width 105 height 20
